Goal: Information Seeking & Learning: Learn about a topic

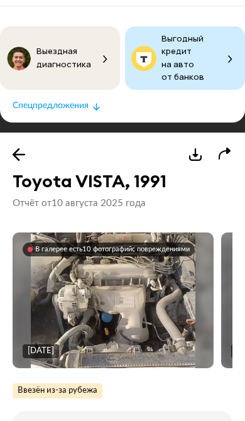
scroll to position [55, 0]
click at [157, 273] on img at bounding box center [113, 300] width 165 height 220
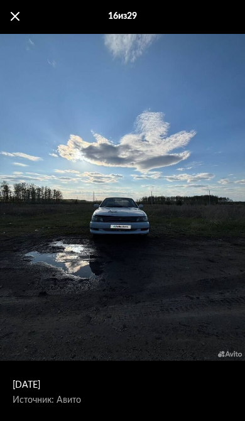
click at [5, 28] on div "16 из 29" at bounding box center [122, 16] width 245 height 33
click at [8, 22] on div "16 из 29" at bounding box center [122, 16] width 245 height 33
click at [9, 21] on div "16 из 29" at bounding box center [122, 16] width 245 height 33
click at [13, 24] on div "16 из 29" at bounding box center [122, 16] width 245 height 33
click at [18, 18] on span at bounding box center [15, 16] width 9 height 9
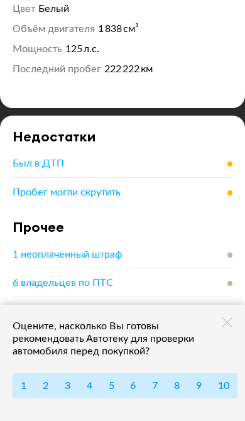
scroll to position [982, 0]
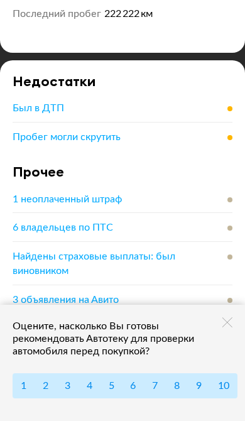
click at [139, 323] on span "20 записей в истории эксплуатации" at bounding box center [95, 328] width 165 height 10
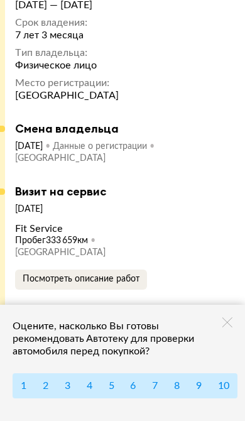
scroll to position [6322, 0]
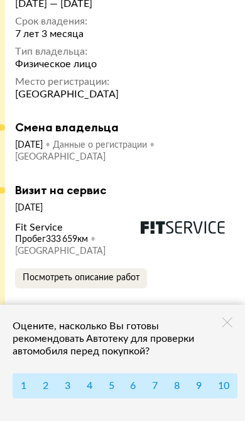
click at [108, 273] on span "Посмотреть описание работ" at bounding box center [81, 277] width 117 height 9
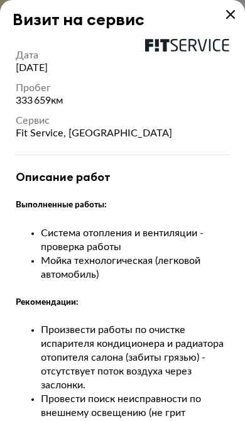
click at [232, 16] on icon at bounding box center [230, 14] width 9 height 9
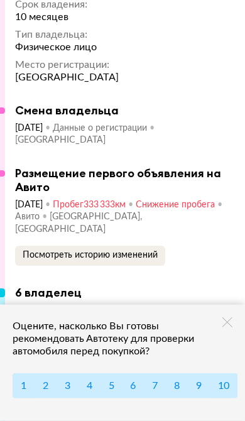
scroll to position [7235, 0]
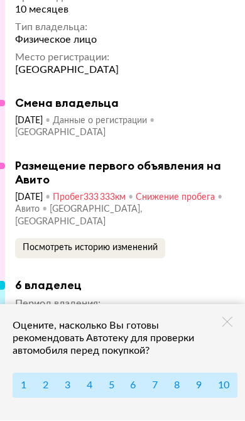
click at [130, 252] on span "Посмотреть историю изменений" at bounding box center [90, 248] width 135 height 9
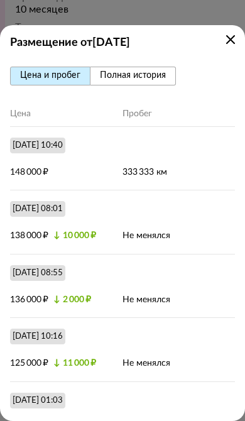
click at [154, 71] on span "Полная история" at bounding box center [133, 75] width 66 height 9
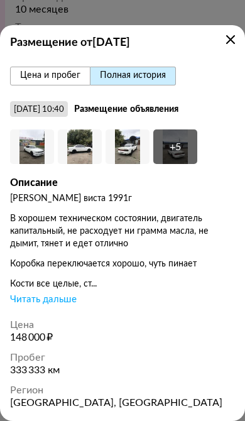
click at [232, 45] on strong "Размещение от [DATE]" at bounding box center [122, 43] width 225 height 16
click at [229, 43] on icon at bounding box center [230, 39] width 9 height 9
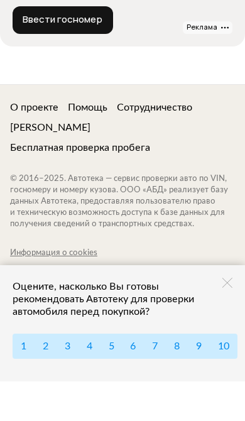
scroll to position [10229, 0]
